Goal: Obtain resource: Obtain resource

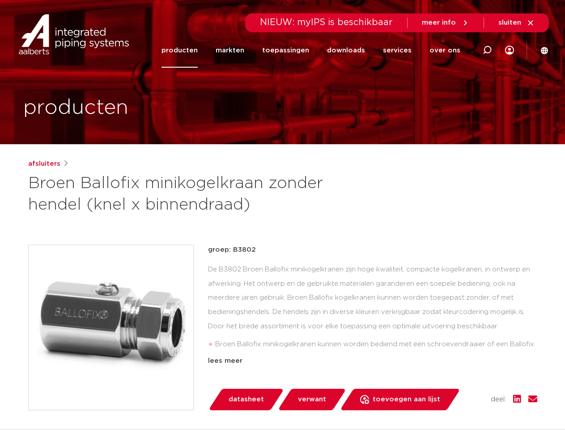
click at [282, 215] on h1 "Broen Ballofix minikogelkraan zonder hendel (knel x binnendraad)" at bounding box center [196, 194] width 336 height 43
click at [460, 346] on button "Alles toestaan" at bounding box center [460, 346] width 129 height 24
click at [460, 375] on div "groep: B3802 De B3802 Broen Ballofix minikogelkranen zijn hoge kwaliteit, compa…" at bounding box center [373, 327] width 330 height 166
click at [460, 400] on div "datasheet verwant toevoegen aan lijst opslaan in my IPS verwijder uit lijst" at bounding box center [376, 399] width 322 height 21
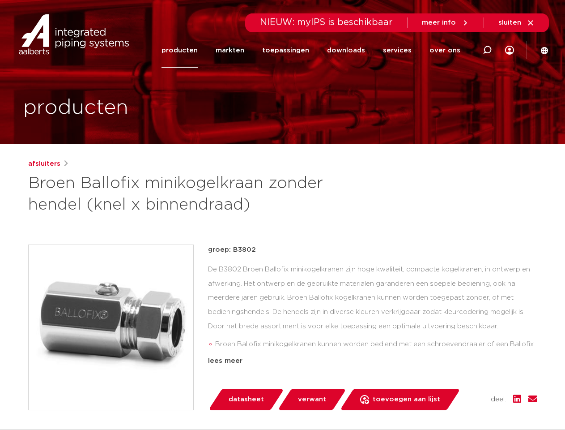
click at [316, 50] on li "toepassingen" at bounding box center [285, 50] width 65 height 34
click at [488, 50] on icon at bounding box center [487, 50] width 11 height 11
click at [517, 23] on span "sluiten" at bounding box center [510, 22] width 23 height 7
